Goal: Task Accomplishment & Management: Manage account settings

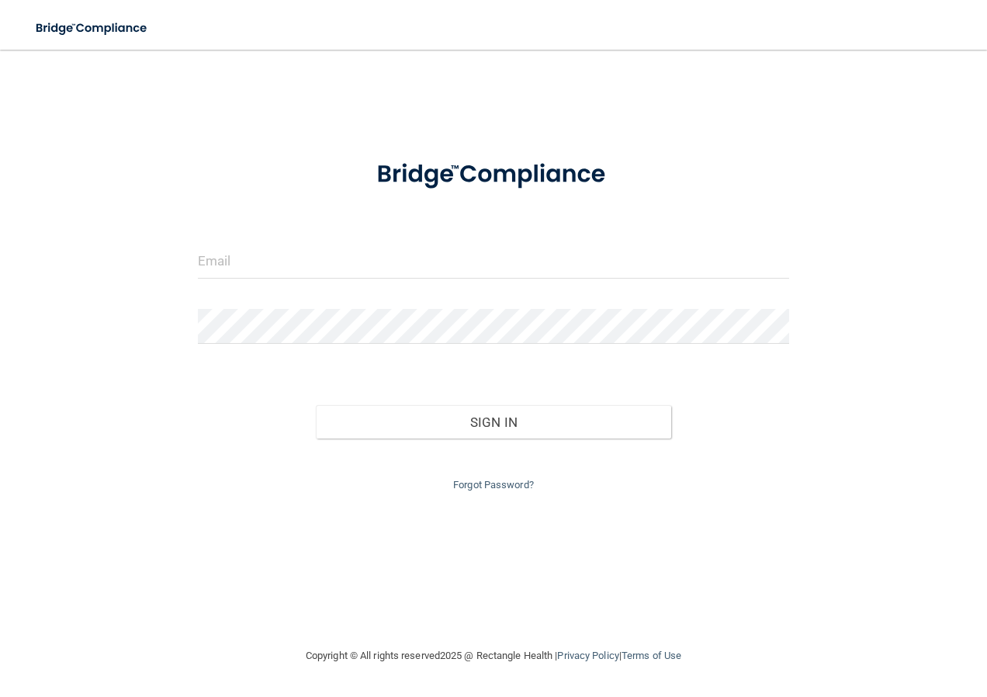
click at [282, 279] on div at bounding box center [493, 267] width 615 height 47
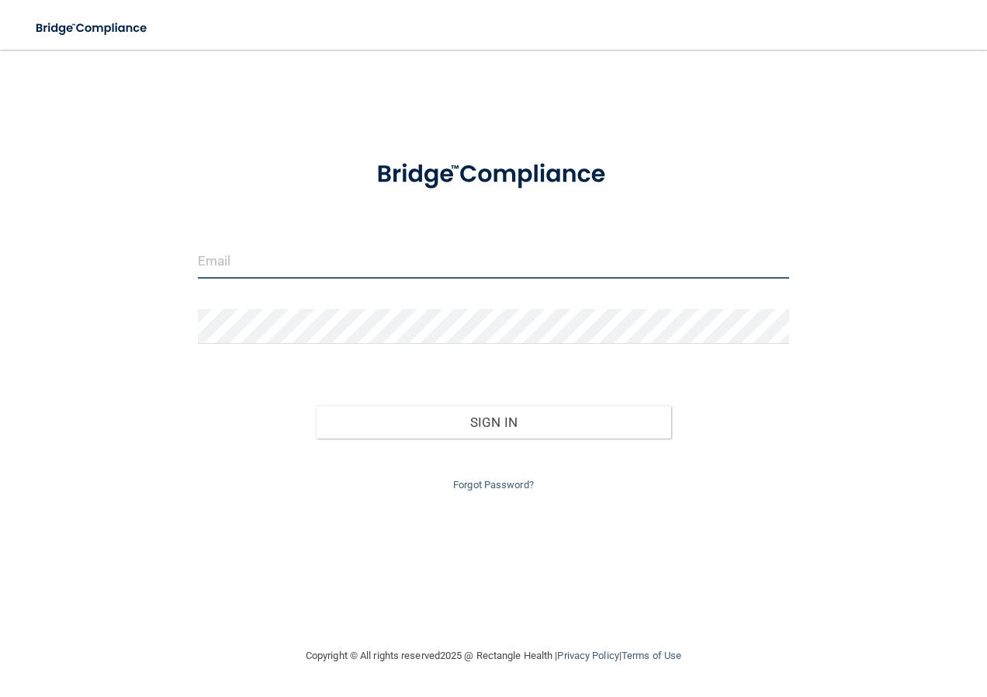
click at [275, 259] on input "email" at bounding box center [494, 261] width 592 height 35
type input "[EMAIL_ADDRESS][PERSON_NAME][DOMAIN_NAME]"
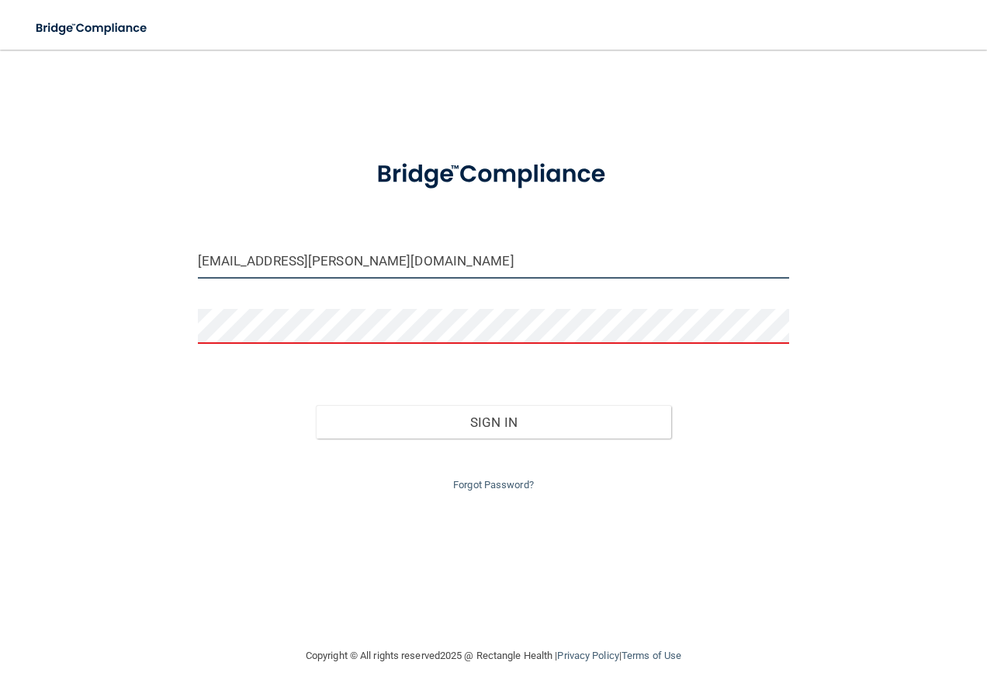
drag, startPoint x: 494, startPoint y: 267, endPoint x: 61, endPoint y: 257, distance: 433.1
click at [61, 257] on div "[EMAIL_ADDRESS][PERSON_NAME][DOMAIN_NAME] Invalid email/password. You don't hav…" at bounding box center [493, 348] width 925 height 566
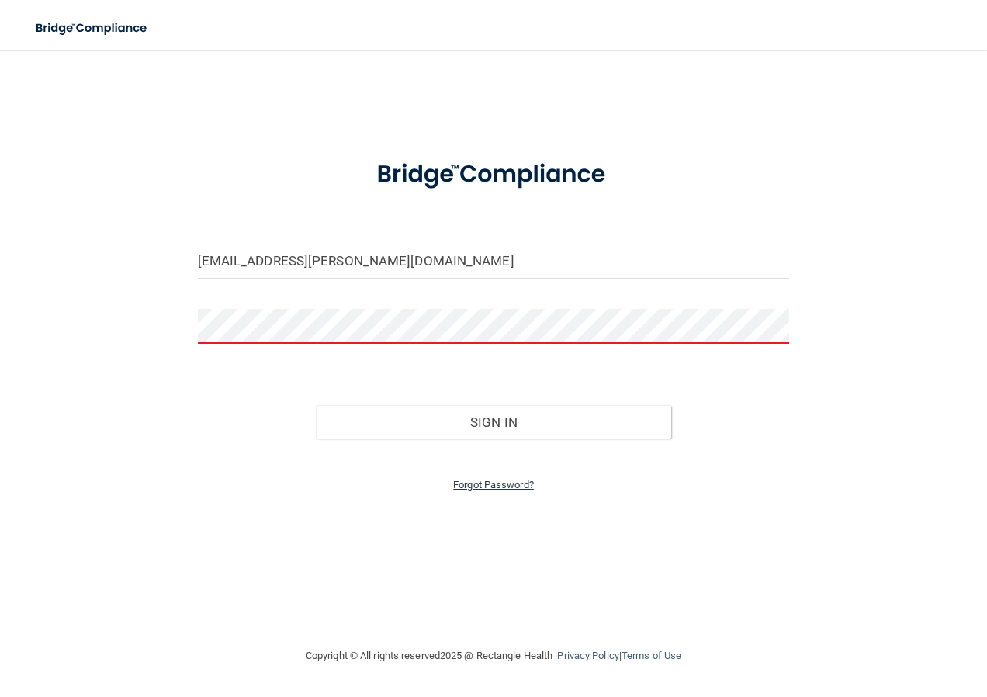
click at [515, 489] on link "Forgot Password?" at bounding box center [493, 485] width 81 height 12
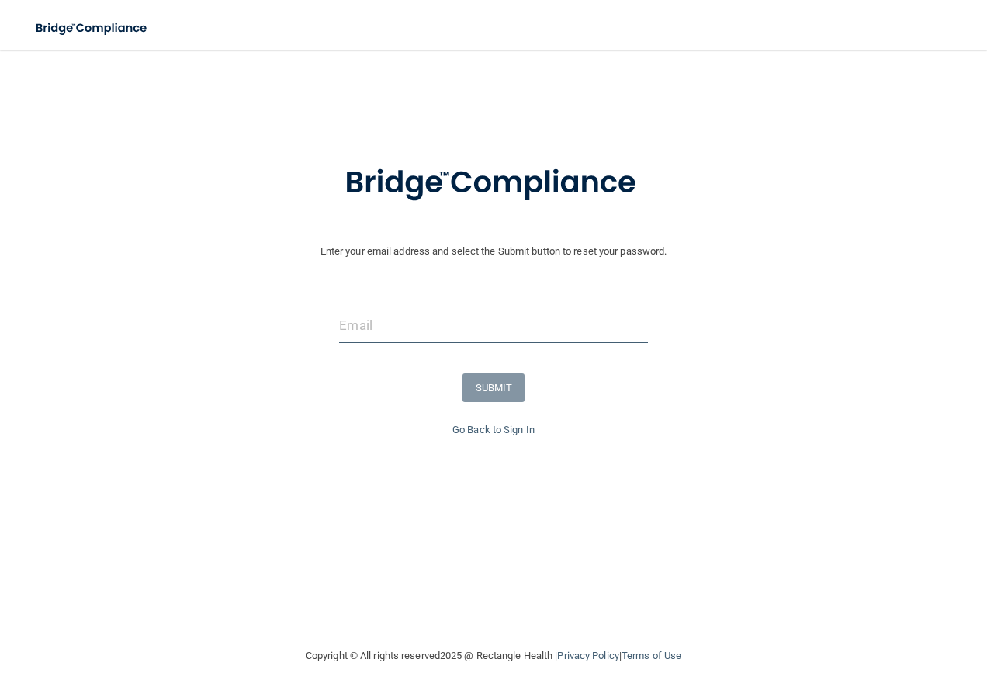
click at [417, 327] on input "email" at bounding box center [493, 325] width 308 height 35
type input "[EMAIL_ADDRESS][PERSON_NAME][DOMAIN_NAME]"
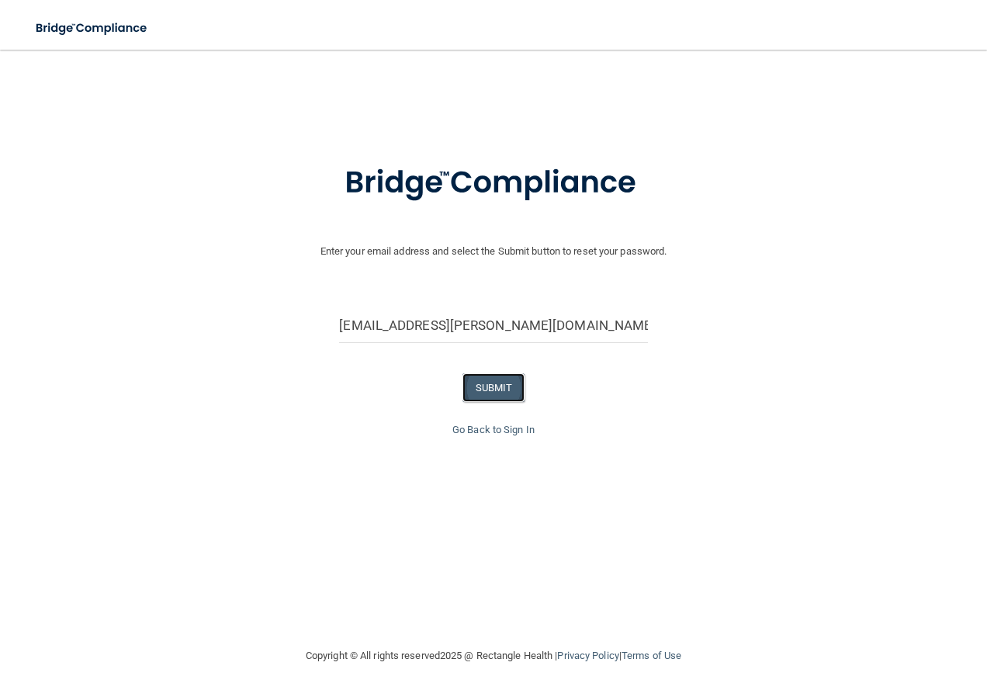
click at [507, 389] on button "SUBMIT" at bounding box center [493, 387] width 63 height 29
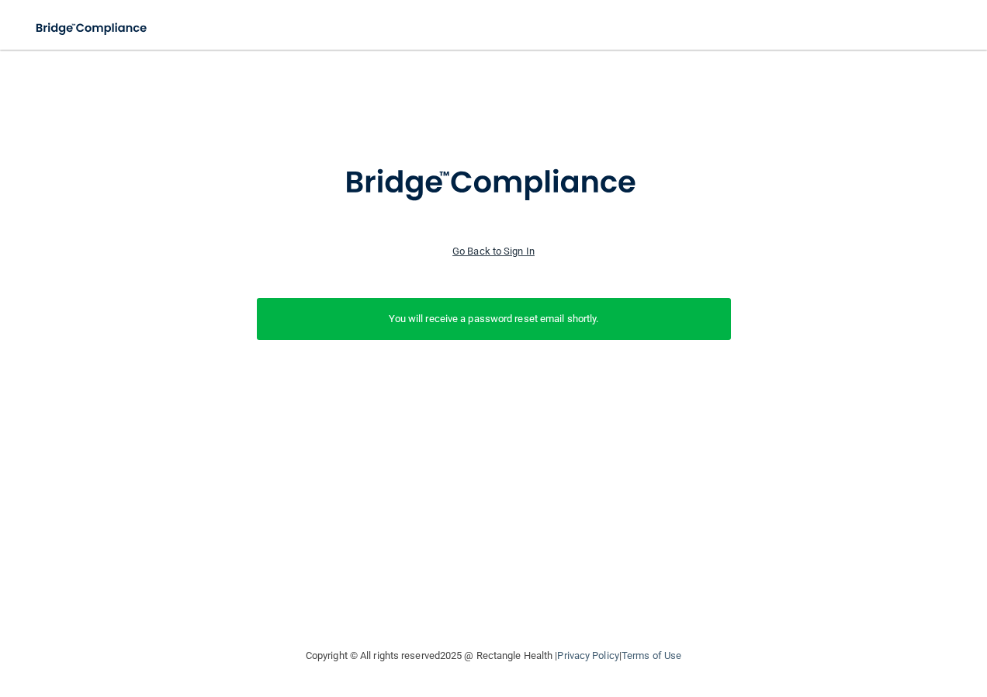
click at [472, 253] on link "Go Back to Sign In" at bounding box center [493, 251] width 82 height 12
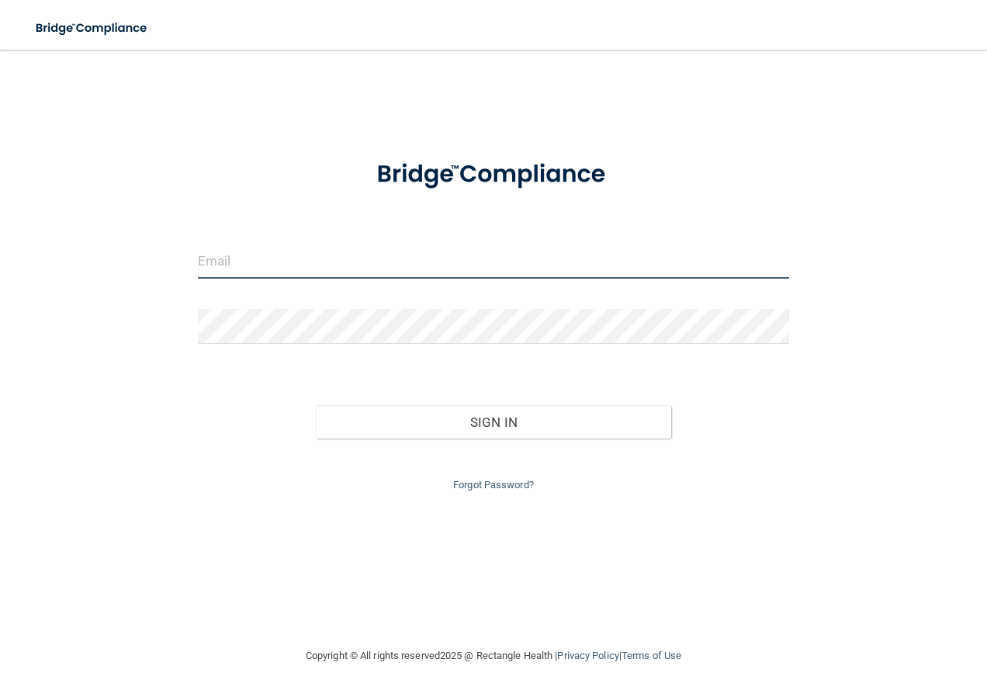
click at [305, 248] on input "email" at bounding box center [494, 261] width 592 height 35
type input "[EMAIL_ADDRESS][PERSON_NAME][DOMAIN_NAME]"
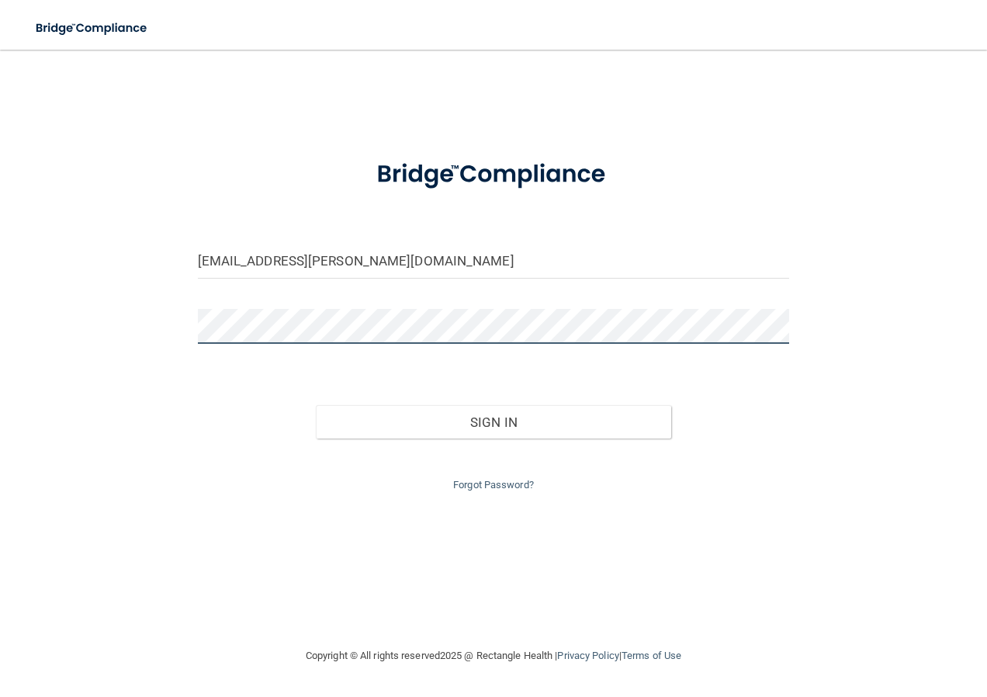
click at [316, 405] on button "Sign In" at bounding box center [493, 422] width 355 height 34
click at [499, 396] on div "Sign In" at bounding box center [493, 406] width 615 height 65
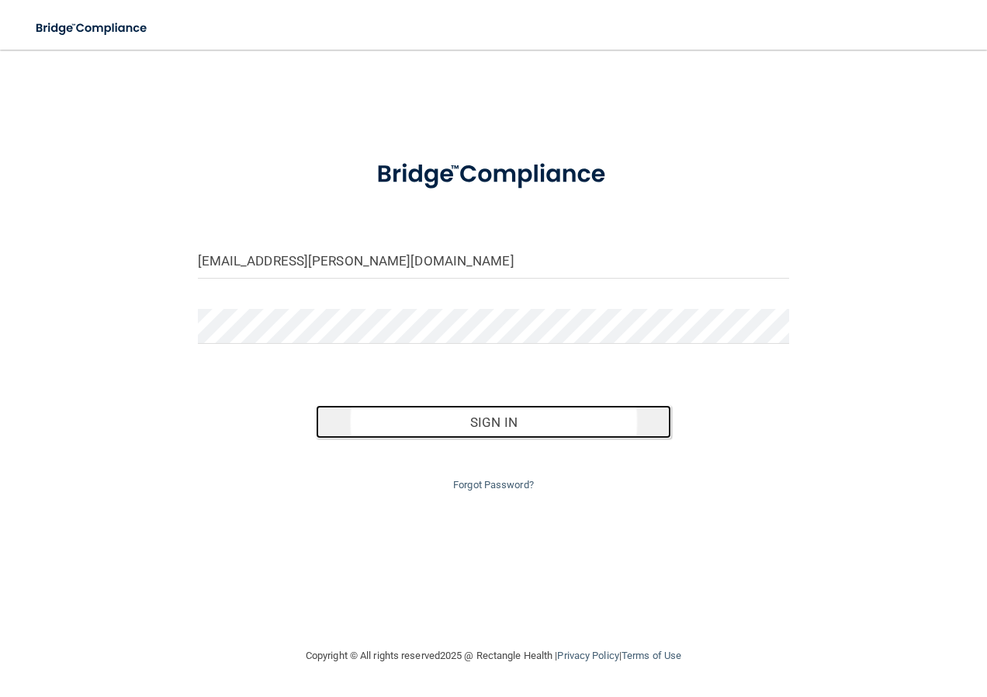
click at [508, 425] on button "Sign In" at bounding box center [493, 422] width 355 height 34
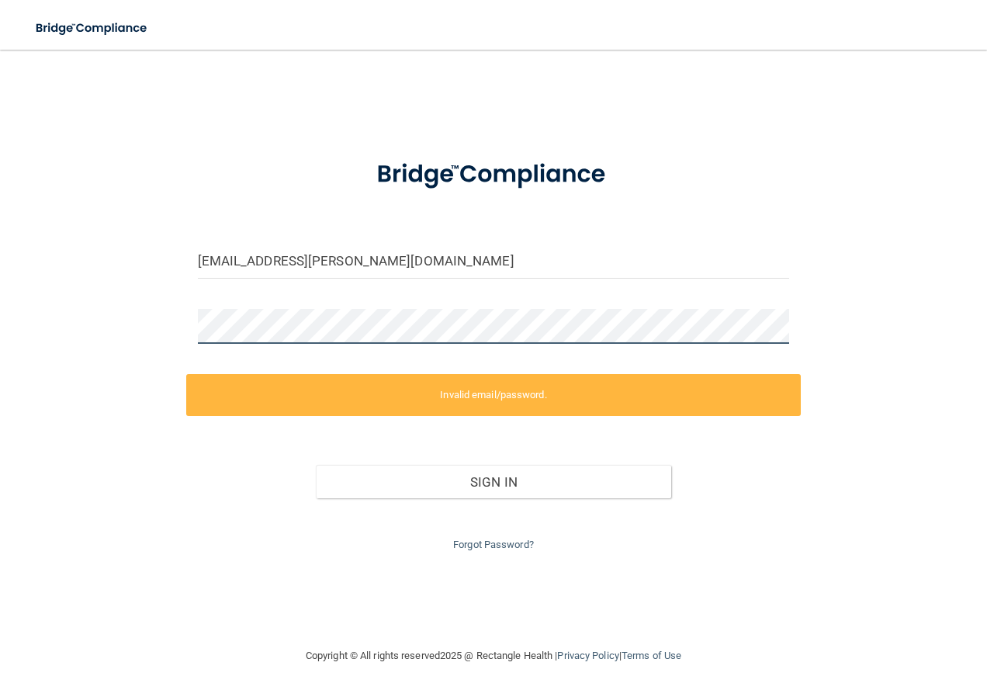
click at [135, 351] on div "[EMAIL_ADDRESS][PERSON_NAME][DOMAIN_NAME] Invalid email/password. You don't hav…" at bounding box center [493, 348] width 925 height 566
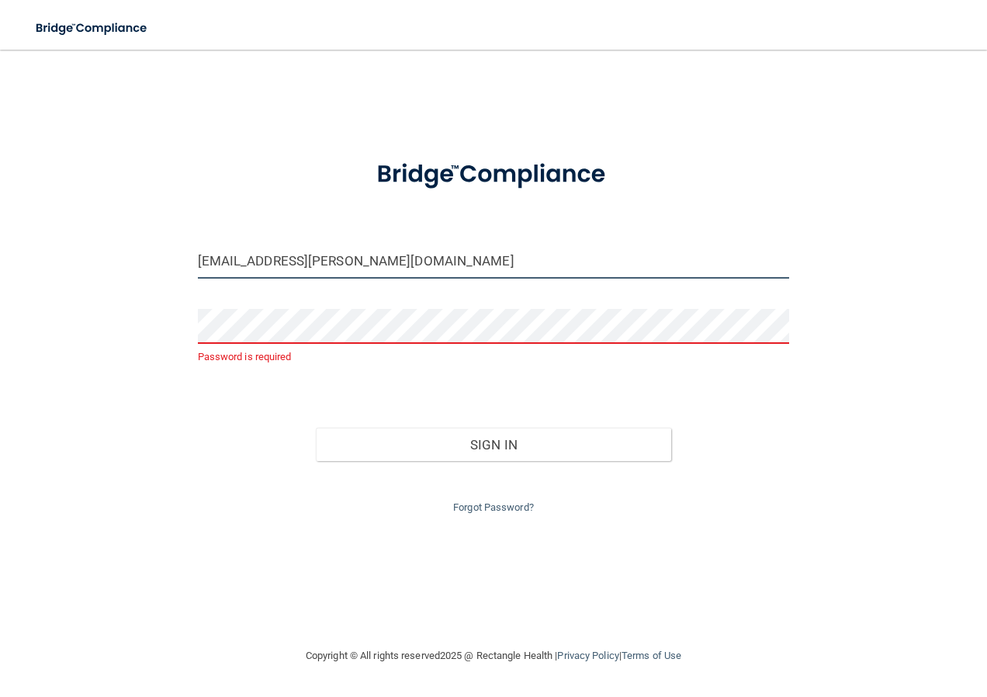
drag, startPoint x: 496, startPoint y: 261, endPoint x: 19, endPoint y: 288, distance: 477.1
click at [19, 288] on main "[EMAIL_ADDRESS][PERSON_NAME][DOMAIN_NAME] Password is required Invalid email/pa…" at bounding box center [493, 373] width 987 height 647
